Goal: Check status: Check status

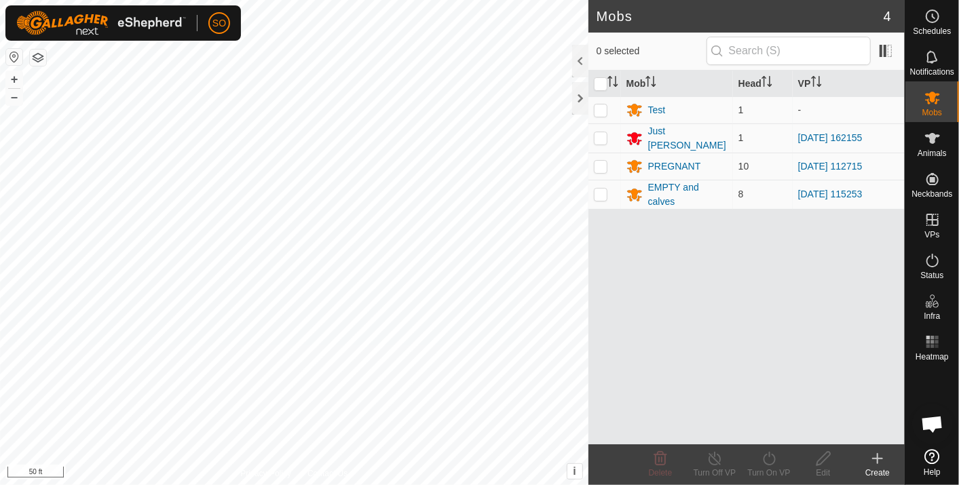
click at [531, 484] on html "SO Schedules Notifications Mobs Animals Neckbands VPs Status Infra Heatmap Help…" at bounding box center [479, 242] width 959 height 485
click at [932, 16] on icon at bounding box center [933, 16] width 2 height 4
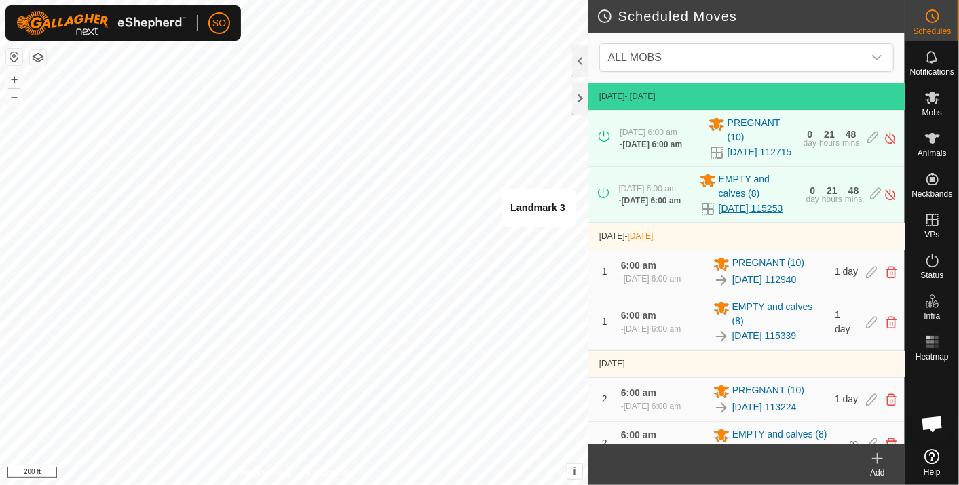
click at [729, 216] on link "[DATE] 115253" at bounding box center [750, 209] width 64 height 14
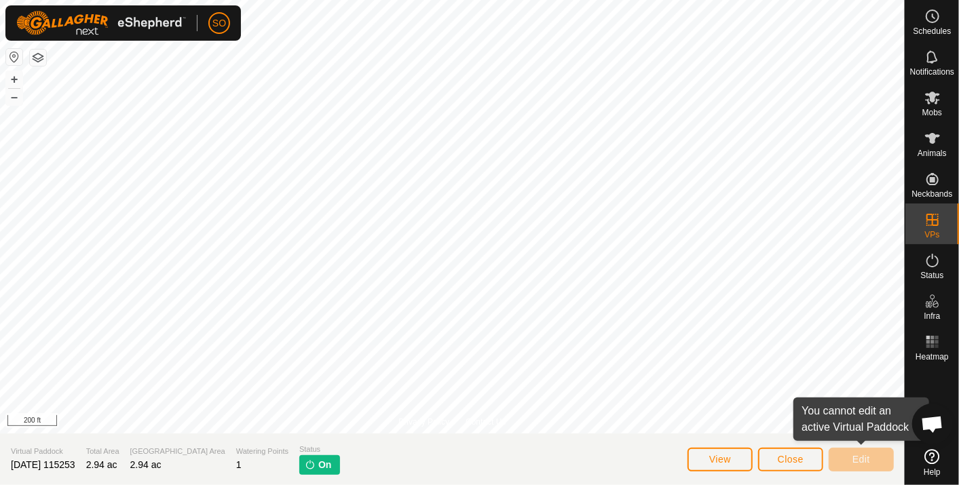
click at [837, 449] on div "Privacy Policy Contact Us Landmark 3 + – ⇧ i This application includes HERE Map…" at bounding box center [452, 242] width 904 height 485
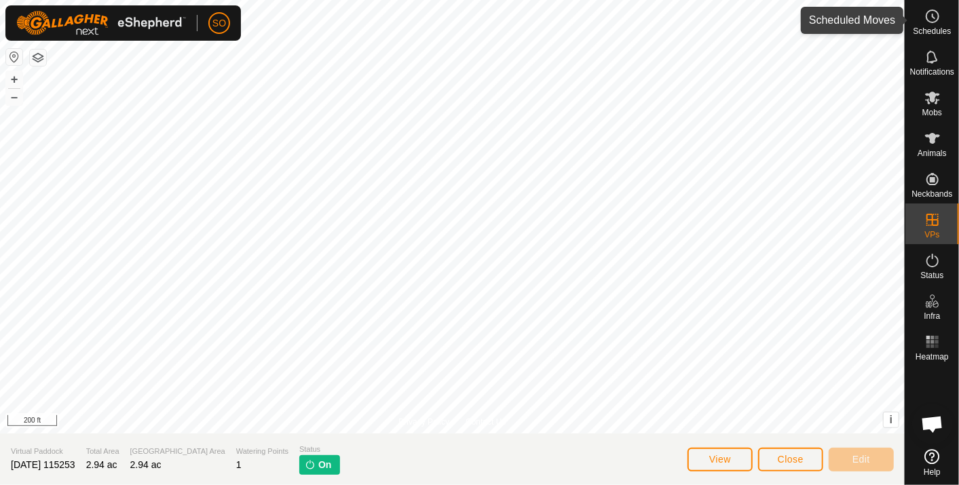
click at [927, 18] on icon at bounding box center [932, 16] width 16 height 16
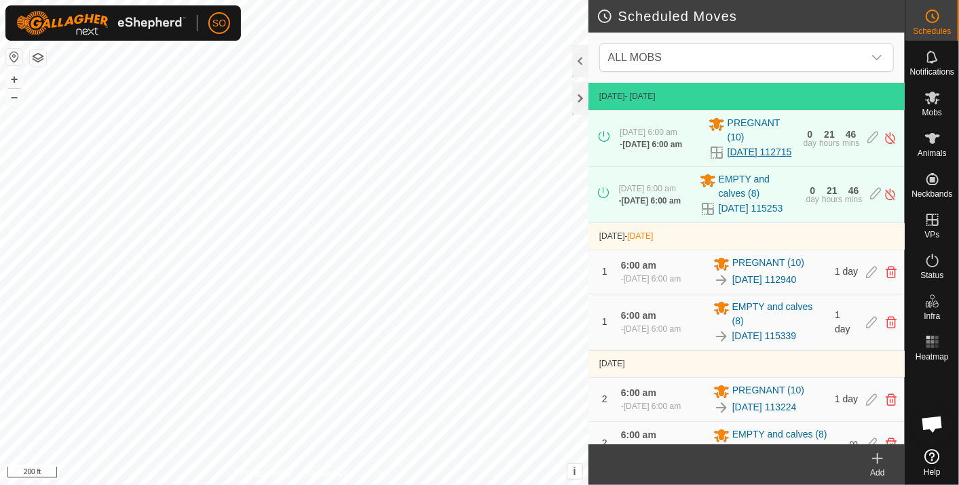
click at [742, 147] on link "[DATE] 112715" at bounding box center [759, 152] width 64 height 14
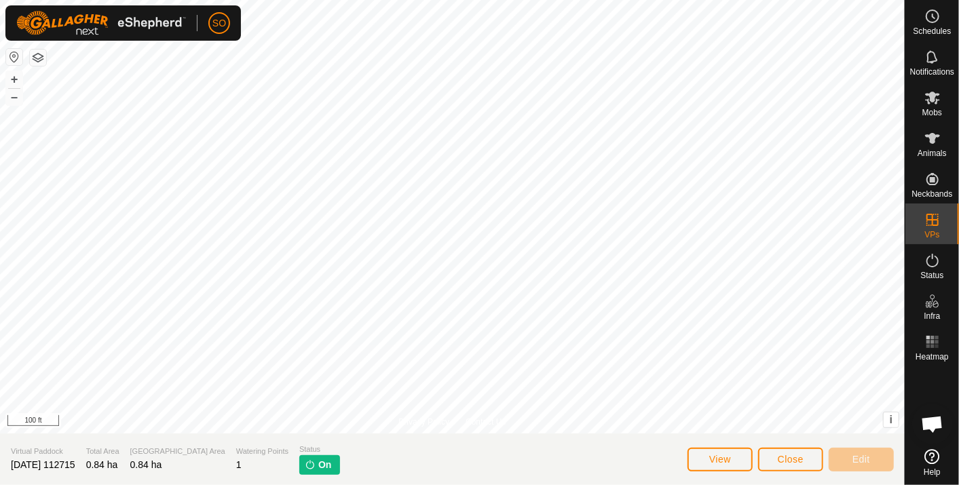
click at [85, 33] on div "SO Schedules Notifications Mobs Animals Neckbands VPs Status Infra Heatmap Help…" at bounding box center [479, 242] width 959 height 485
click at [928, 136] on icon at bounding box center [932, 138] width 15 height 11
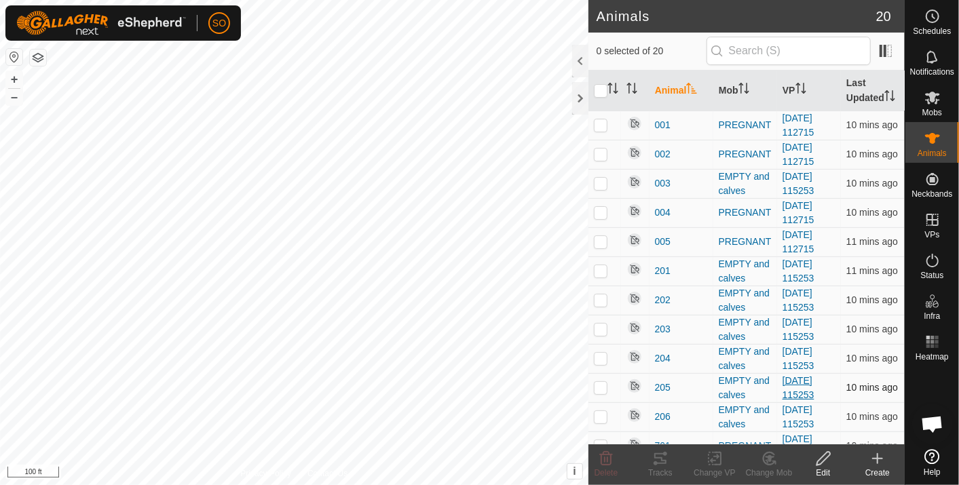
click at [797, 385] on div "Animals 20 0 selected of 20 Animal Mob VP Last Updated 001 PREGNANT 2025-09-30 …" at bounding box center [452, 242] width 904 height 485
click at [600, 356] on p-checkbox at bounding box center [601, 358] width 14 height 11
checkbox input "true"
click at [660, 458] on icon at bounding box center [660, 458] width 12 height 11
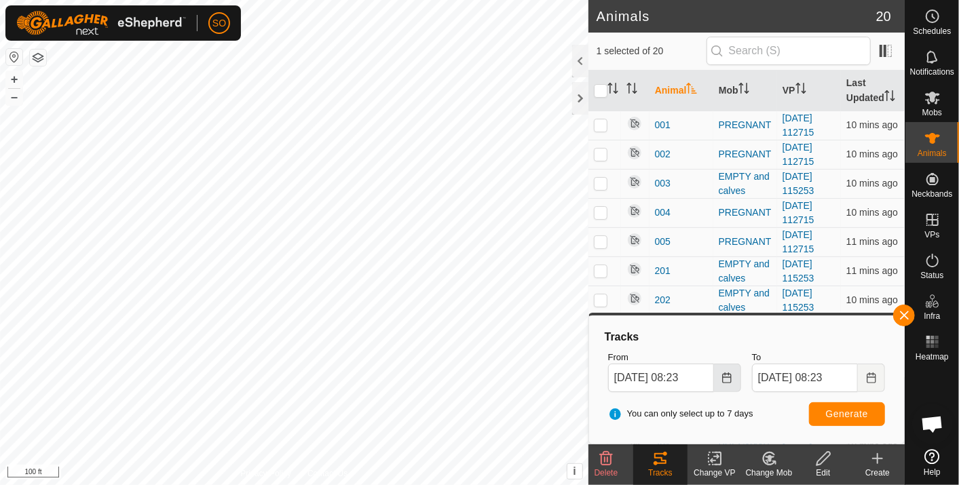
click at [729, 377] on icon "Choose Date" at bounding box center [726, 377] width 11 height 11
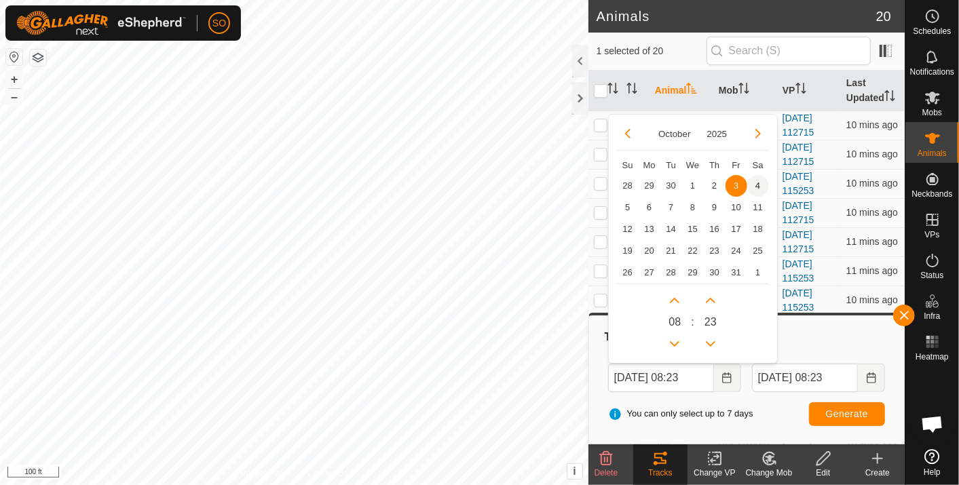
click at [758, 180] on span "4" at bounding box center [758, 186] width 22 height 22
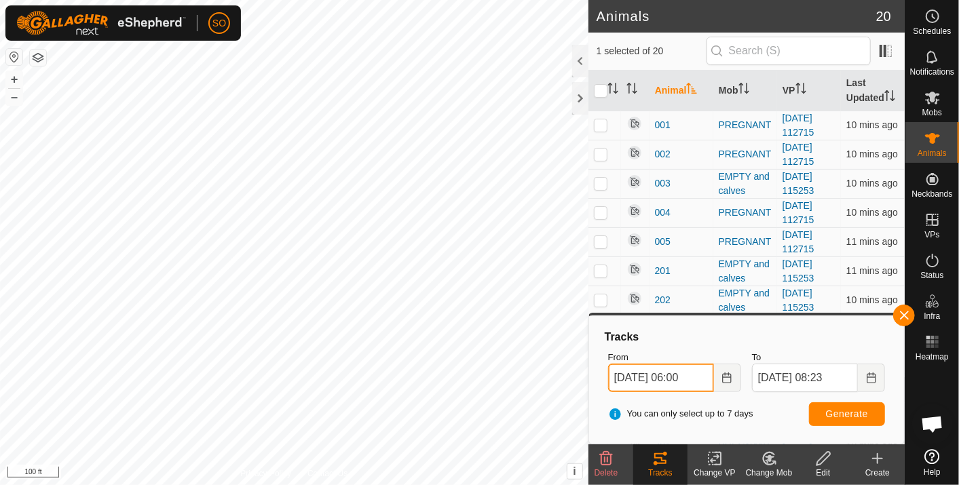
type input "04 Oct, 2025 06:00"
click at [832, 410] on span "Generate" at bounding box center [847, 413] width 42 height 11
